Goal: Find specific page/section: Find specific page/section

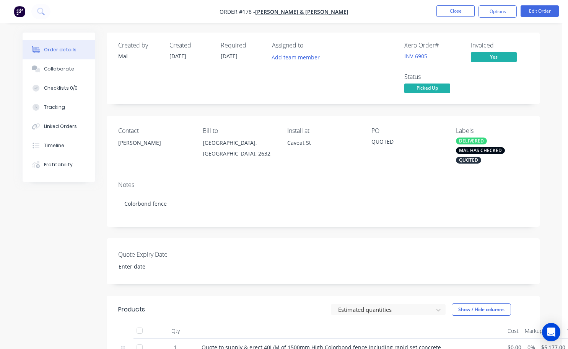
scroll to position [191, 0]
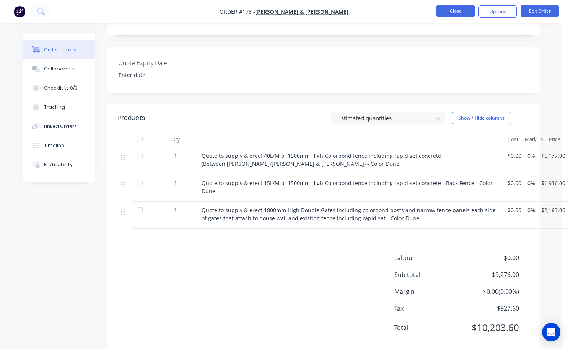
click at [462, 10] on button "Close" at bounding box center [456, 10] width 38 height 11
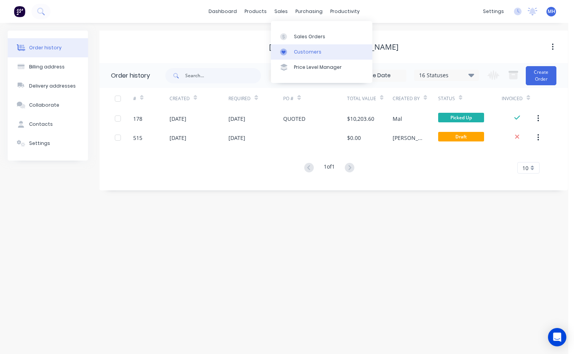
click at [306, 54] on div "Customers" at bounding box center [308, 52] width 28 height 7
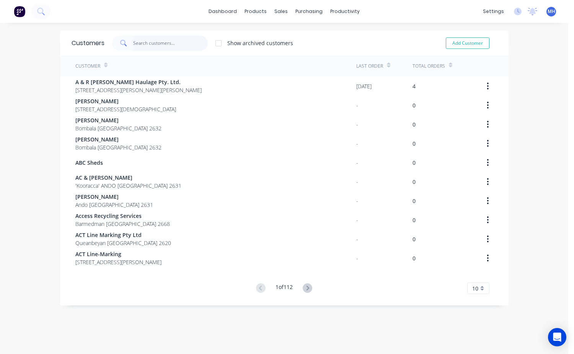
click at [142, 45] on input "text" at bounding box center [170, 43] width 75 height 15
click at [547, 106] on div "Customers Show archived customers Add Customer Customer Last Order Total Orders…" at bounding box center [284, 197] width 568 height 332
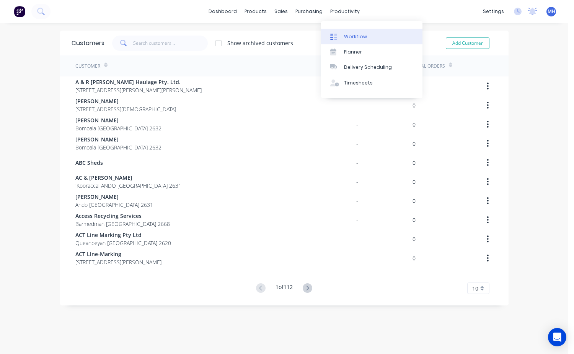
click at [350, 38] on div "Workflow" at bounding box center [355, 36] width 23 height 7
